Goal: Transaction & Acquisition: Purchase product/service

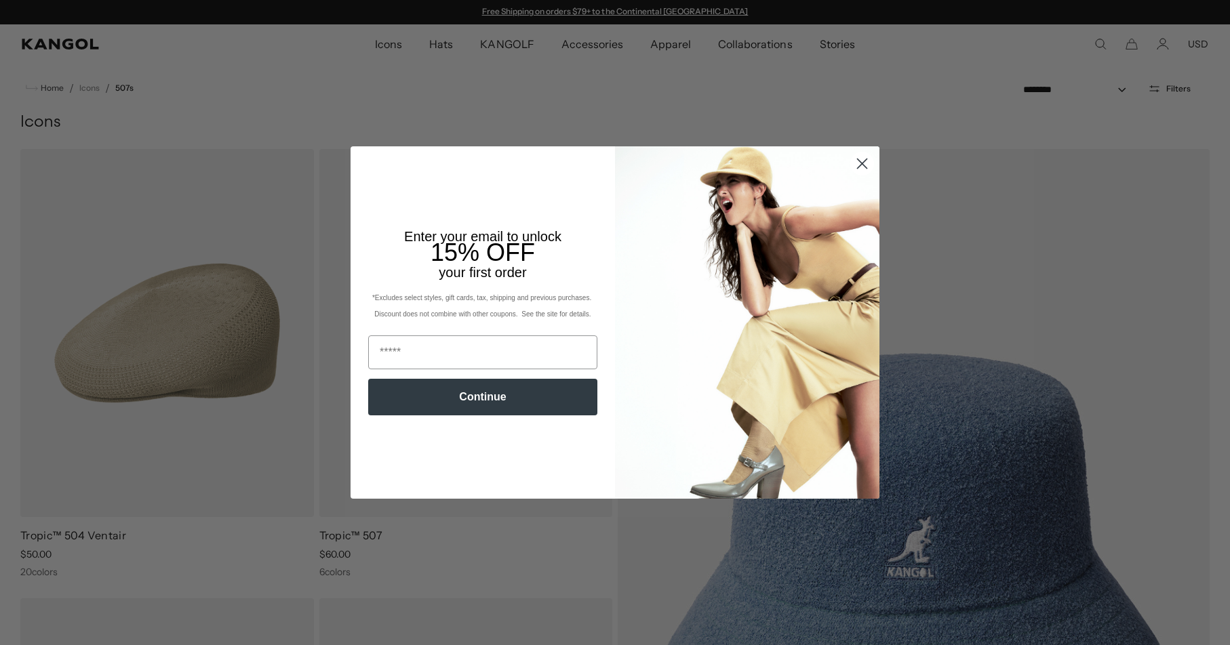
click at [864, 162] on icon "Close dialog" at bounding box center [862, 163] width 9 height 9
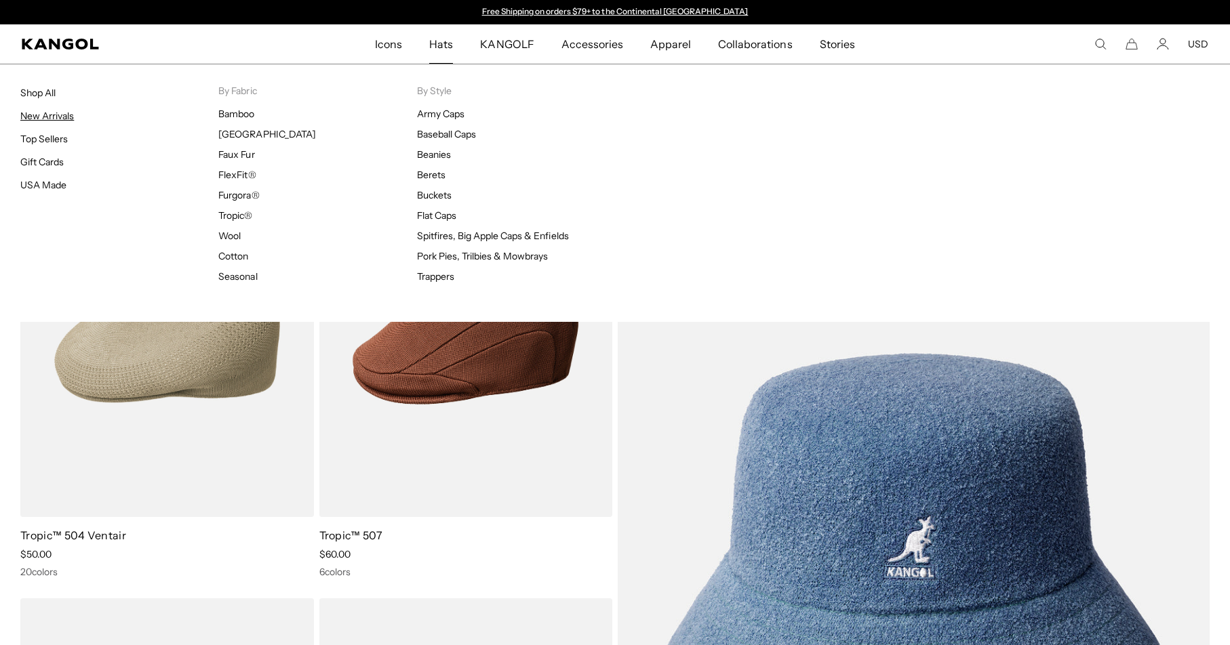
click at [64, 116] on link "New Arrivals" at bounding box center [47, 116] width 54 height 12
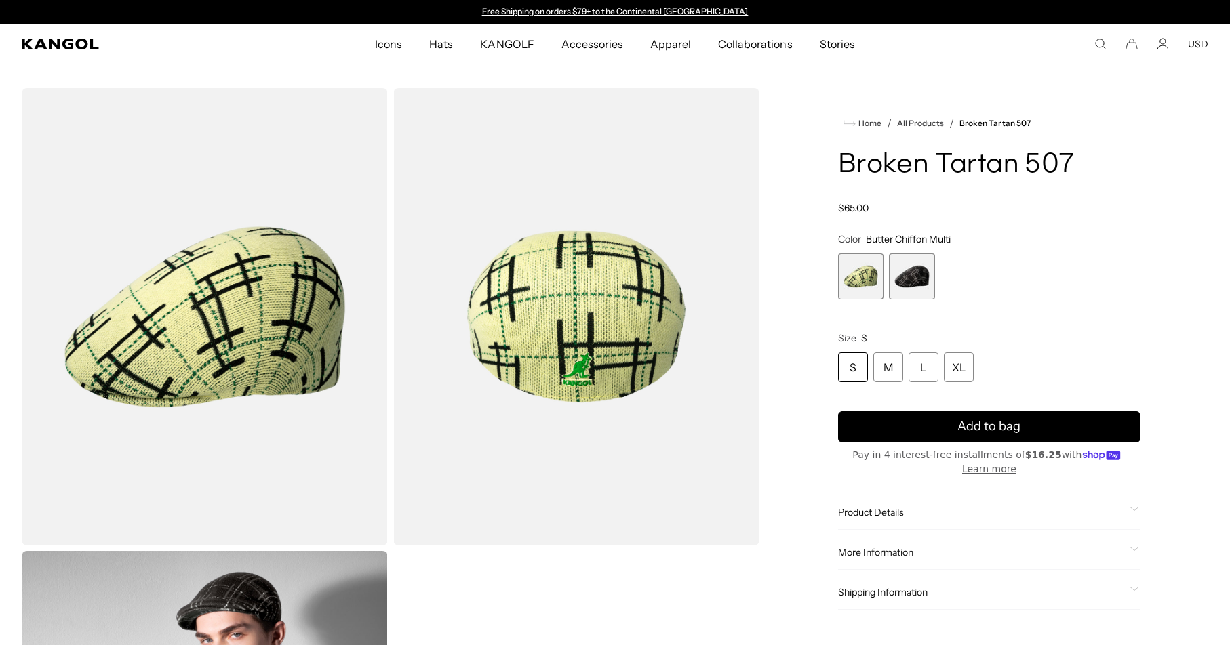
click at [918, 263] on span "2 of 2" at bounding box center [912, 277] width 46 height 46
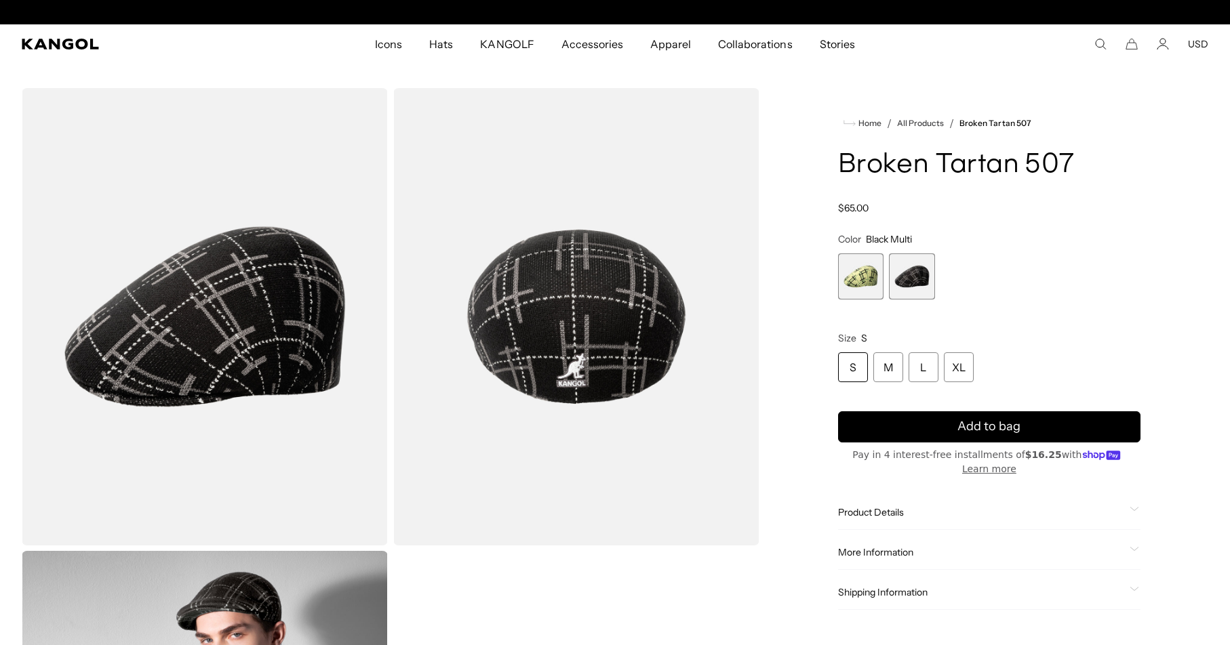
scroll to position [0, 279]
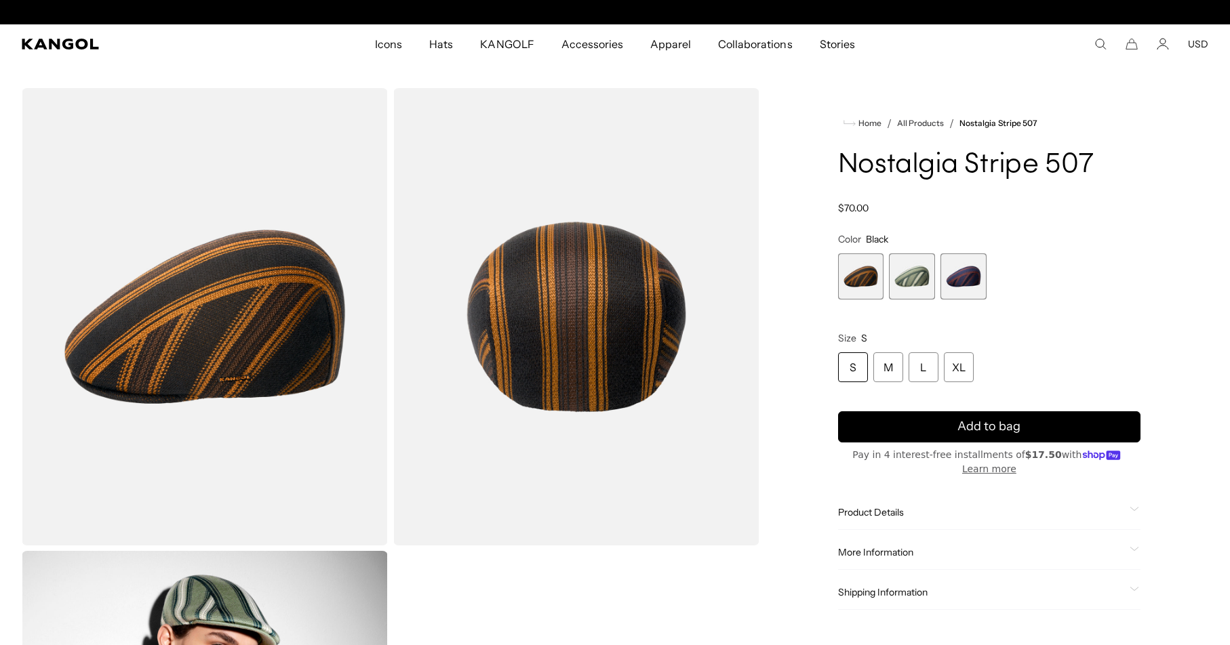
scroll to position [0, 279]
click at [919, 273] on span "2 of 3" at bounding box center [912, 277] width 46 height 46
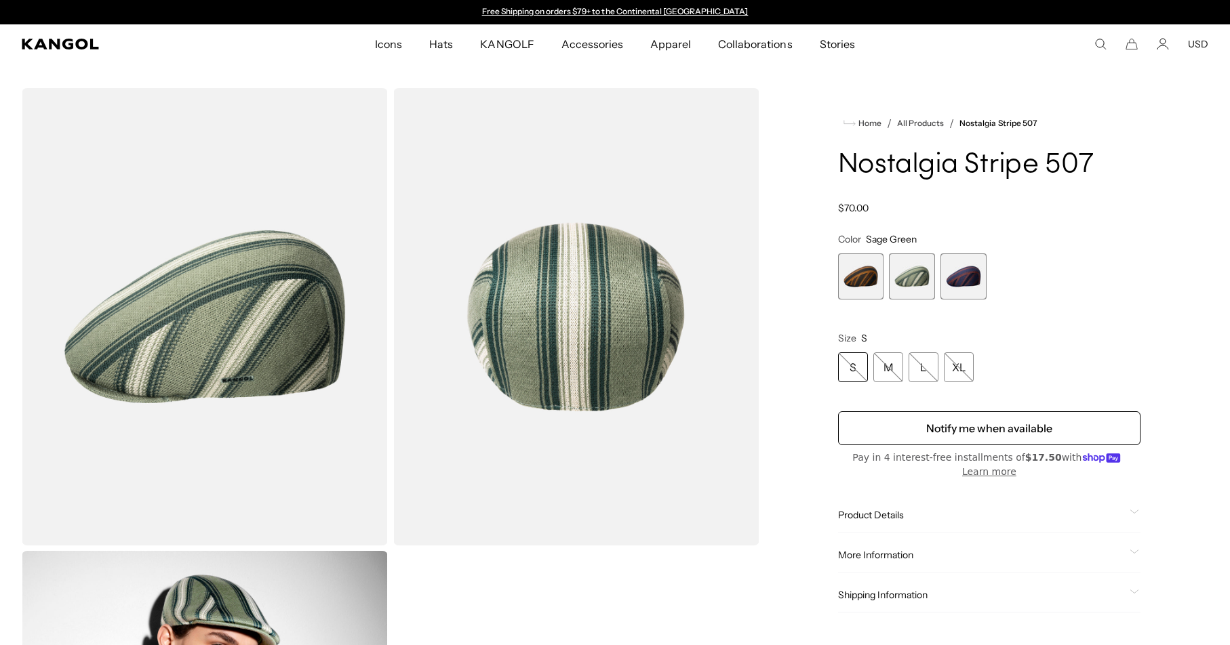
click at [965, 275] on span "3 of 3" at bounding box center [963, 277] width 46 height 46
